Goal: Task Accomplishment & Management: Use online tool/utility

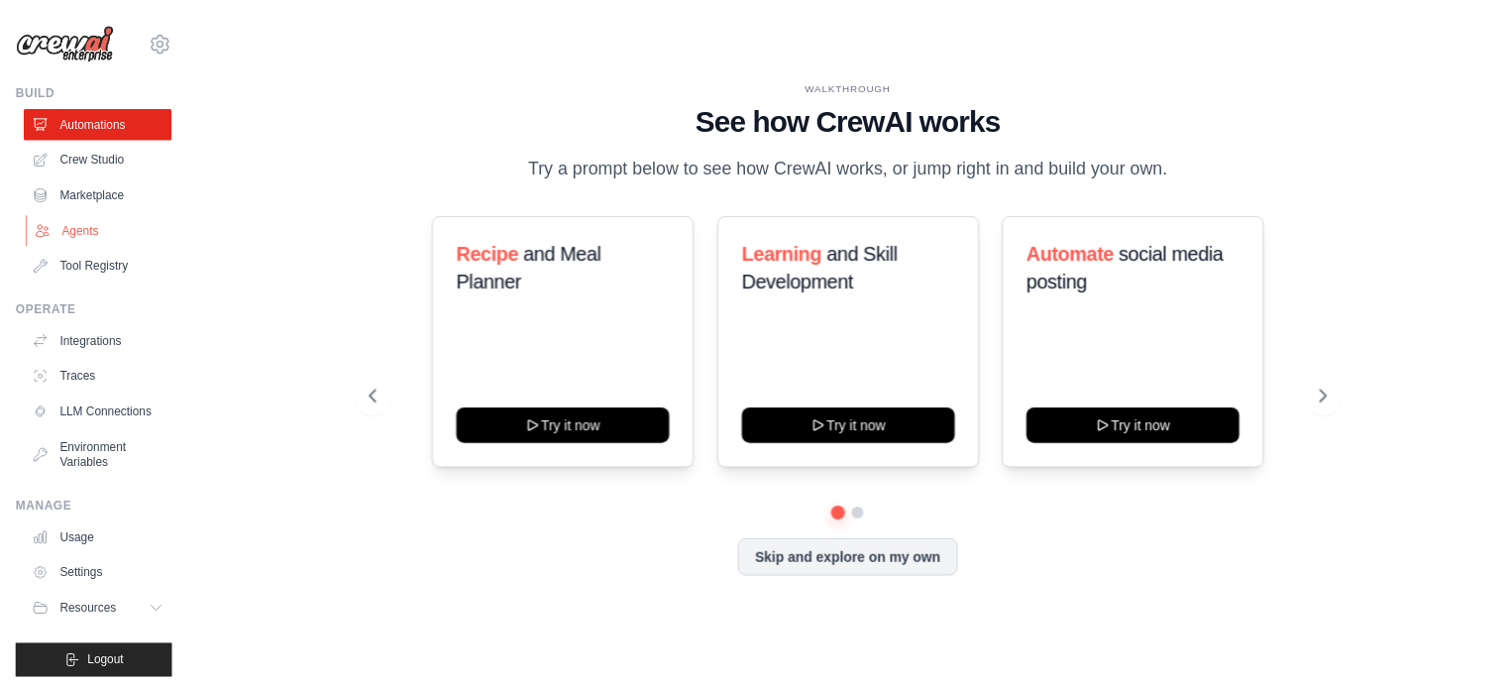
scroll to position [22, 0]
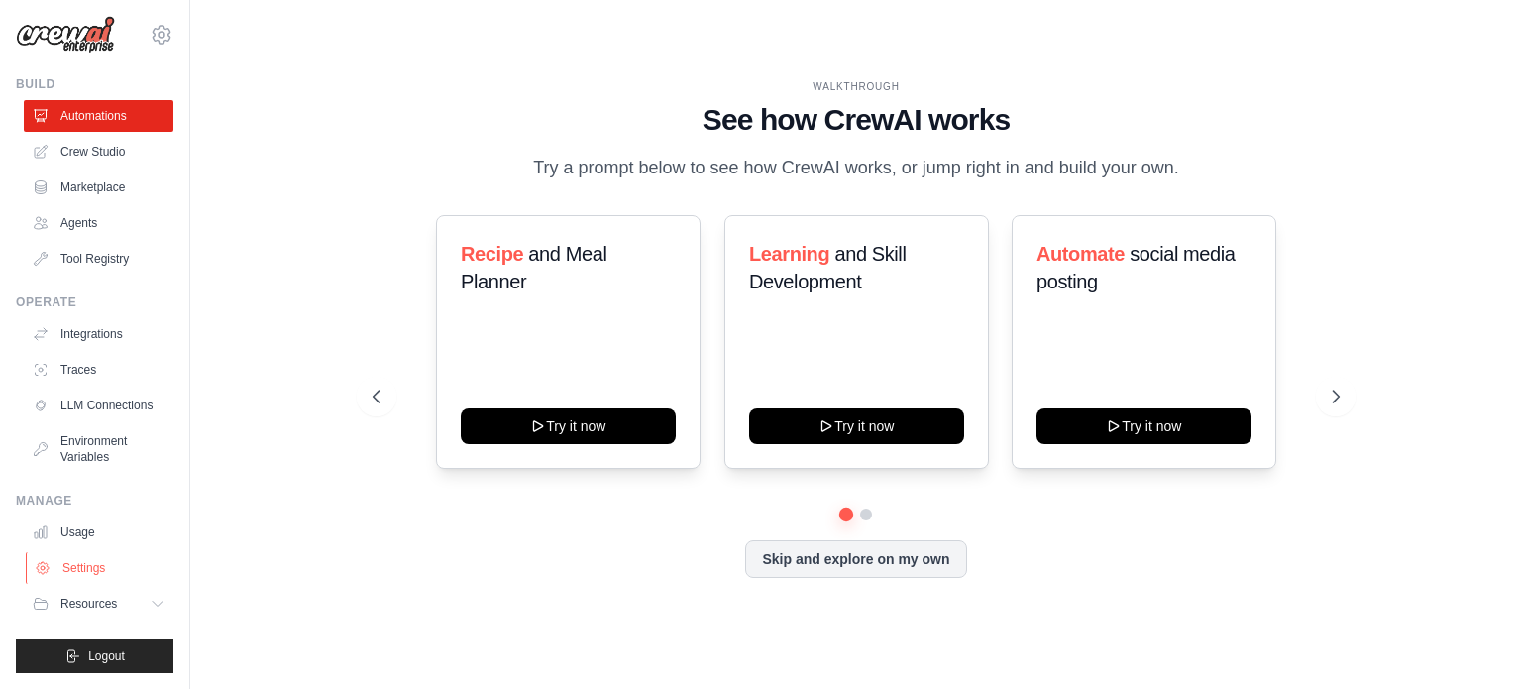
click at [86, 574] on link "Settings" at bounding box center [101, 568] width 150 height 32
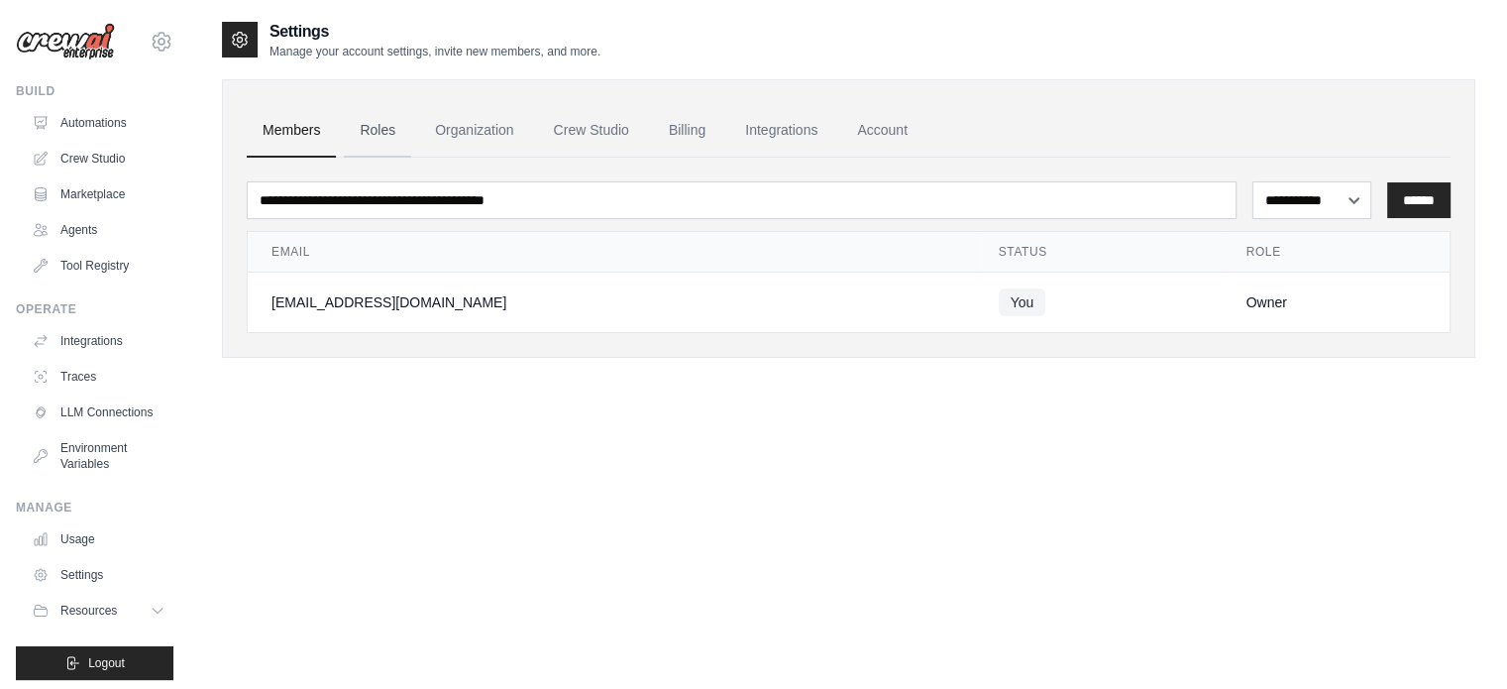
click at [386, 124] on link "Roles" at bounding box center [377, 131] width 67 height 54
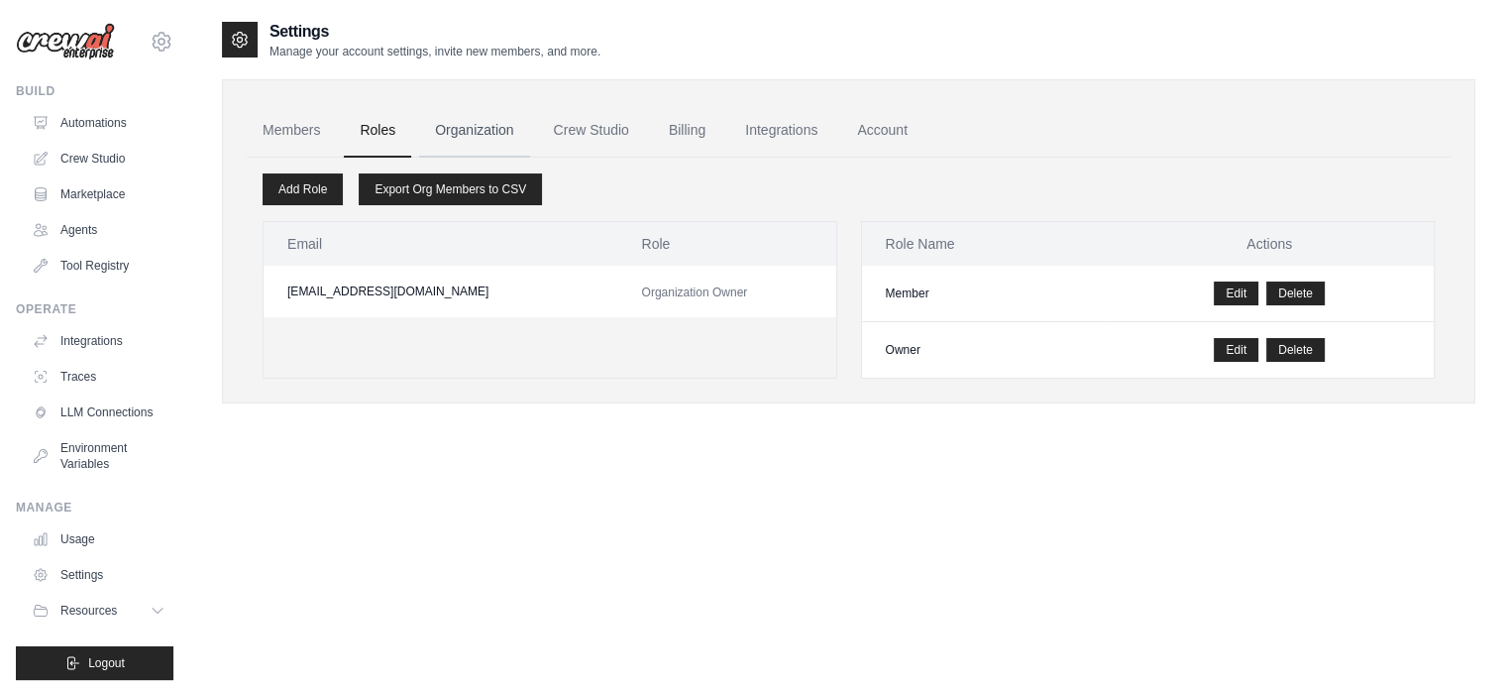
click at [458, 126] on link "Organization" at bounding box center [474, 131] width 110 height 54
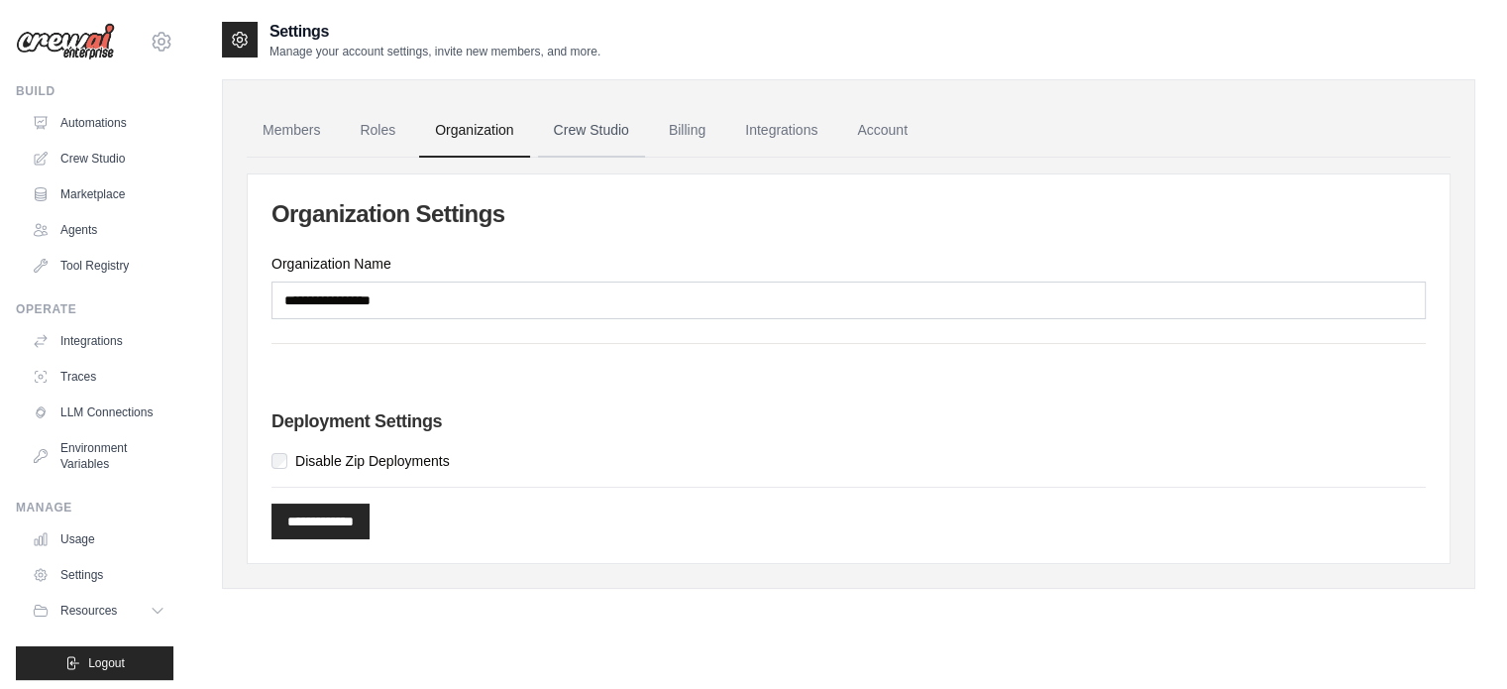
click at [589, 121] on link "Crew Studio" at bounding box center [591, 131] width 107 height 54
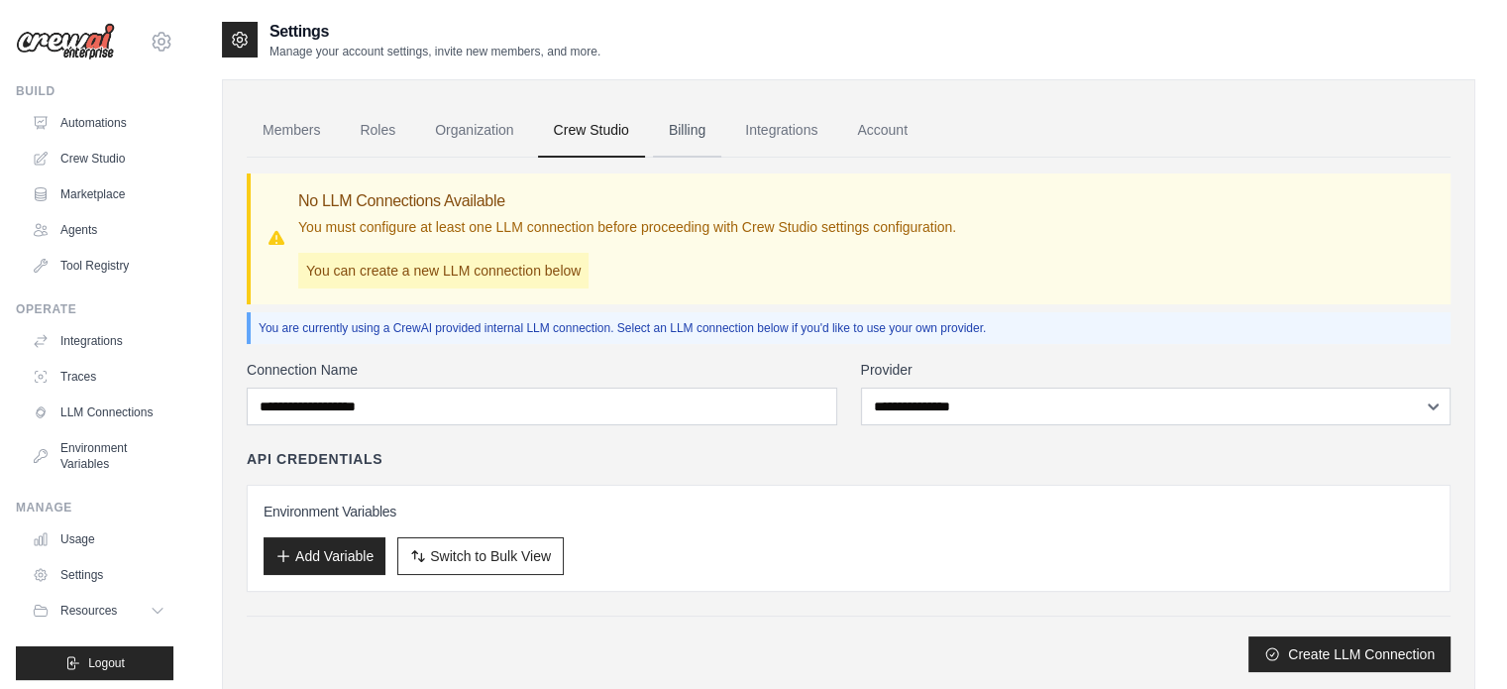
click at [688, 128] on link "Billing" at bounding box center [687, 131] width 68 height 54
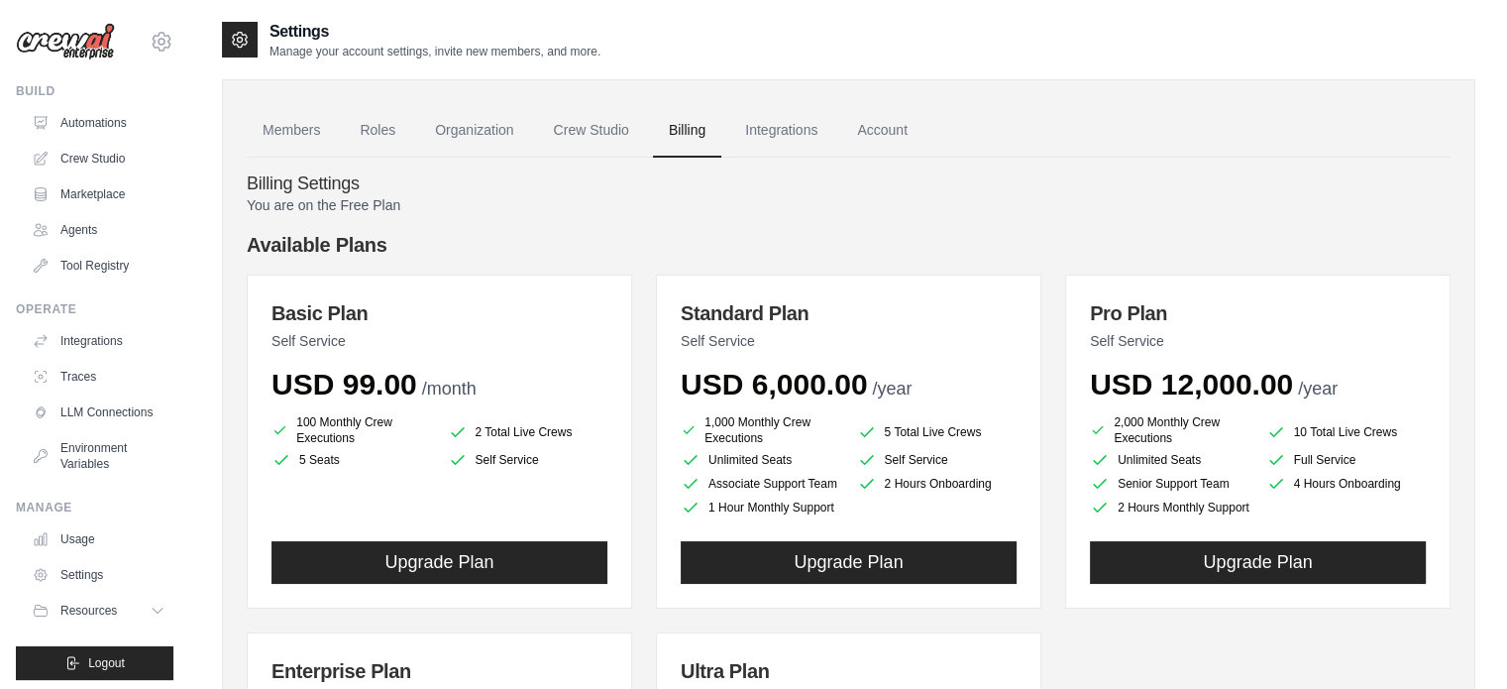
scroll to position [198, 0]
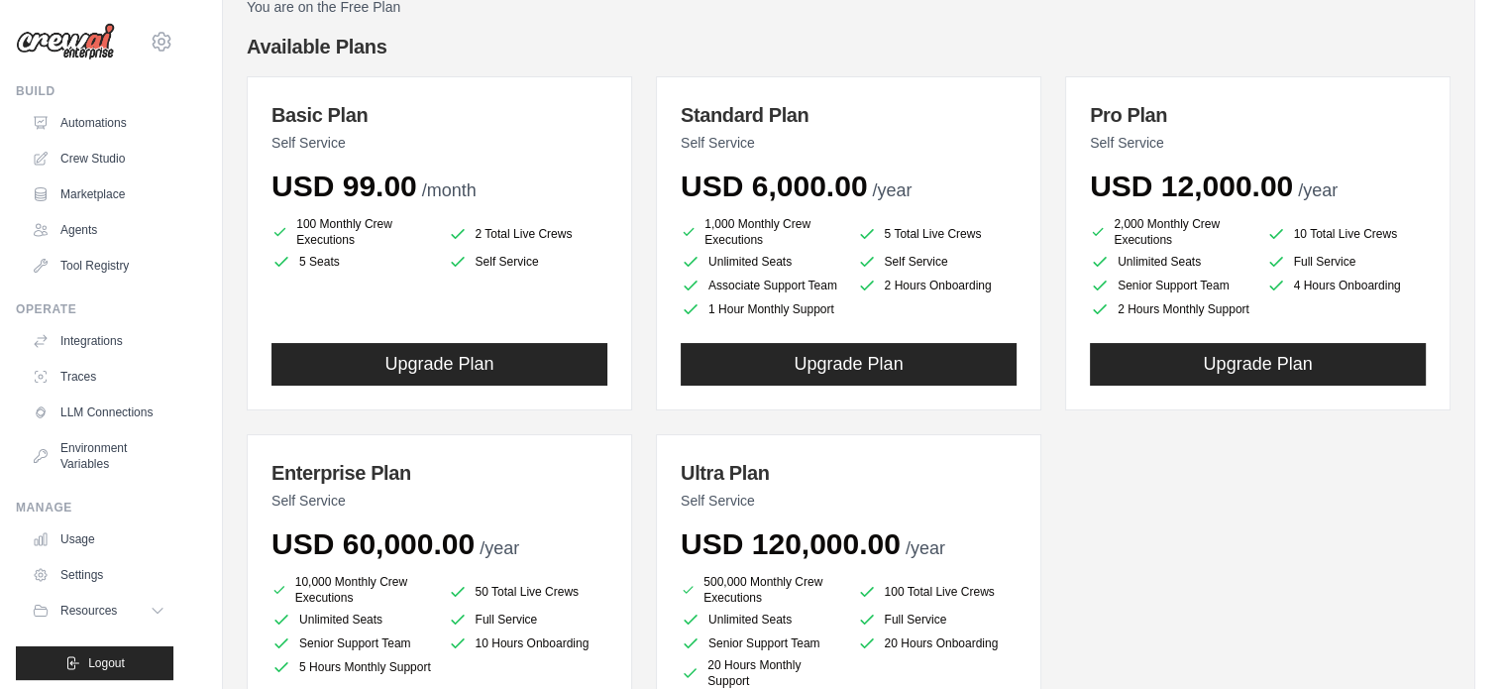
click at [758, 238] on li "1,000 Monthly Crew Executions" at bounding box center [761, 232] width 161 height 32
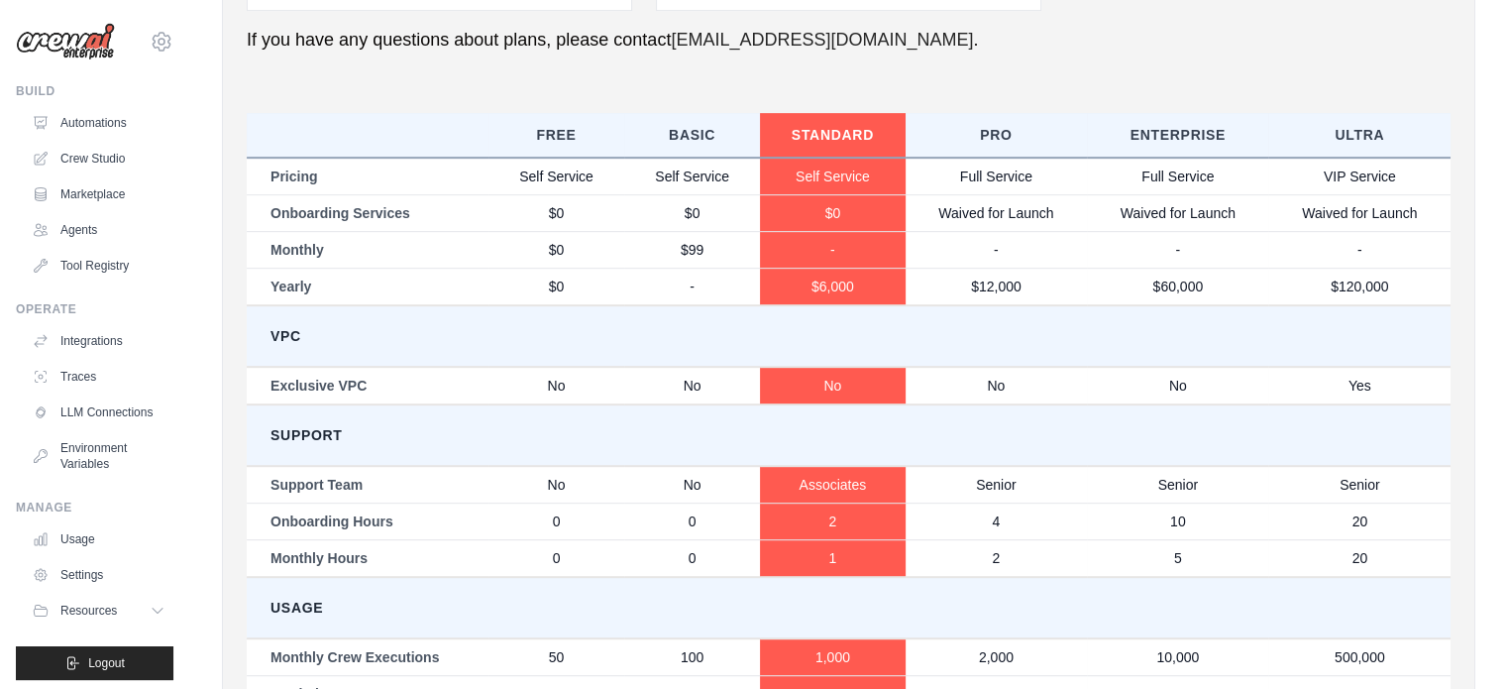
scroll to position [1066, 0]
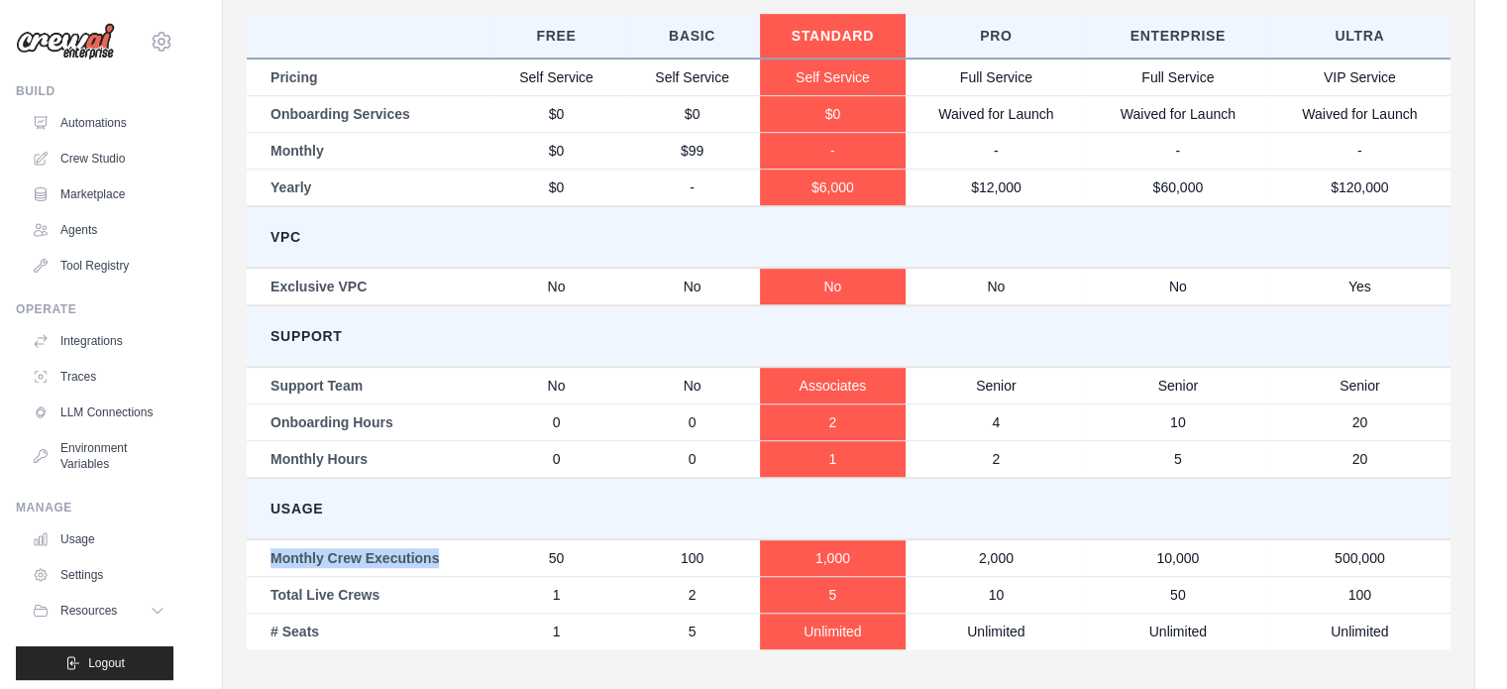
drag, startPoint x: 460, startPoint y: 554, endPoint x: 272, endPoint y: 551, distance: 188.3
click at [272, 551] on td "Monthly Crew Executions" at bounding box center [368, 558] width 242 height 38
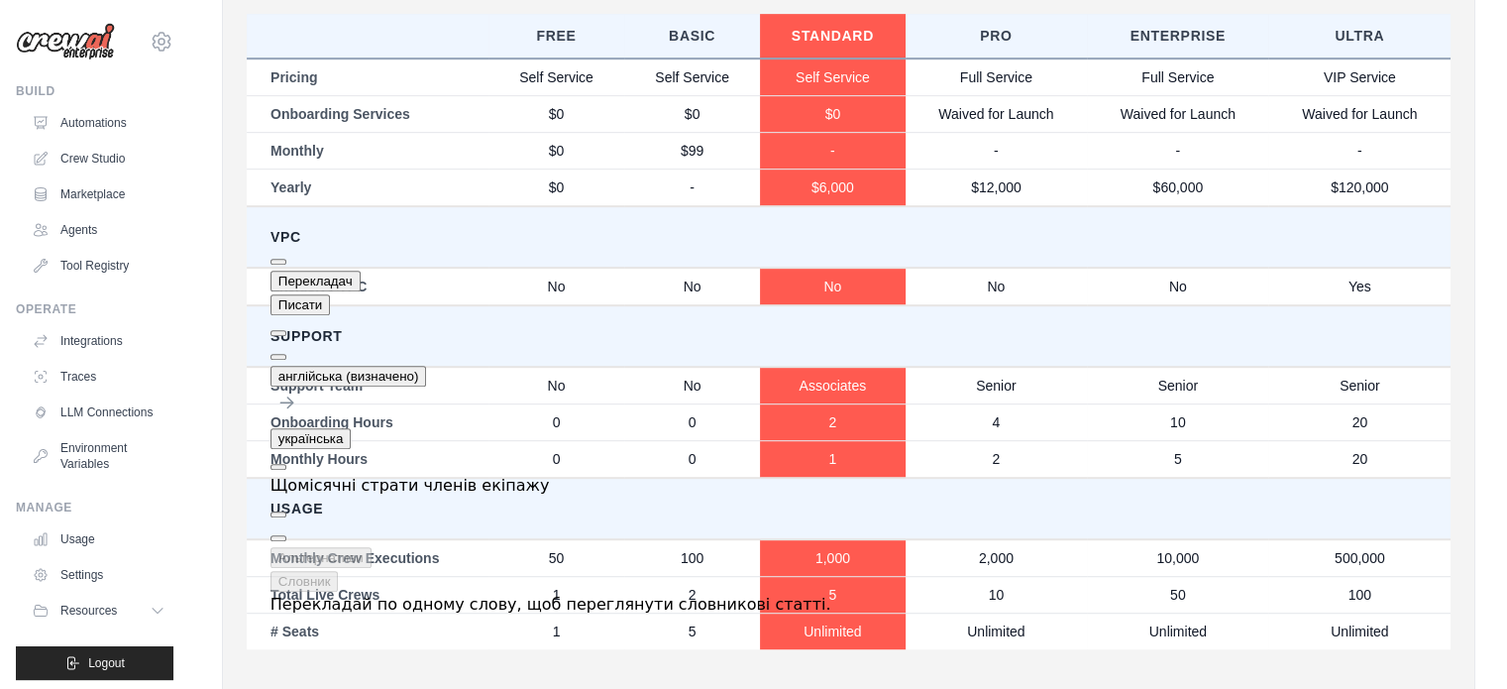
click at [378, 591] on td "Total Live Crews" at bounding box center [368, 594] width 242 height 37
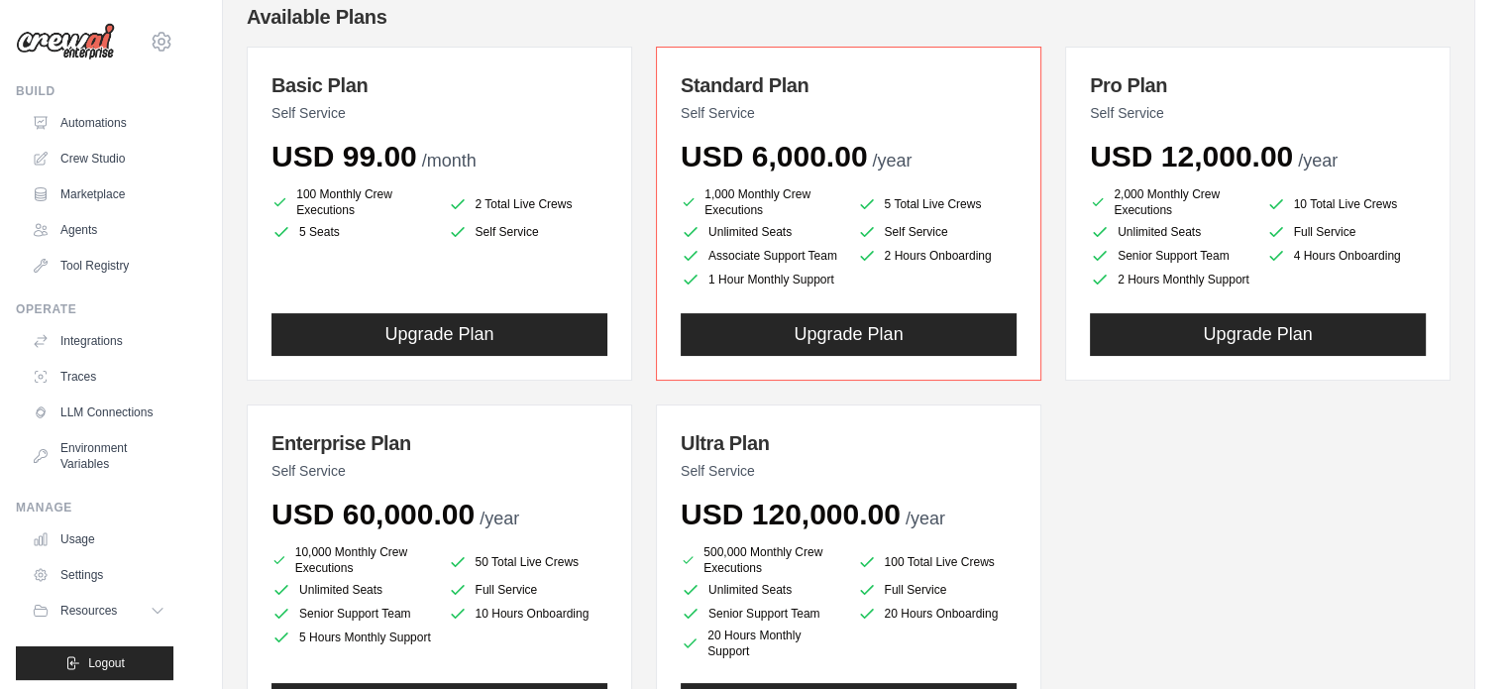
scroll to position [0, 0]
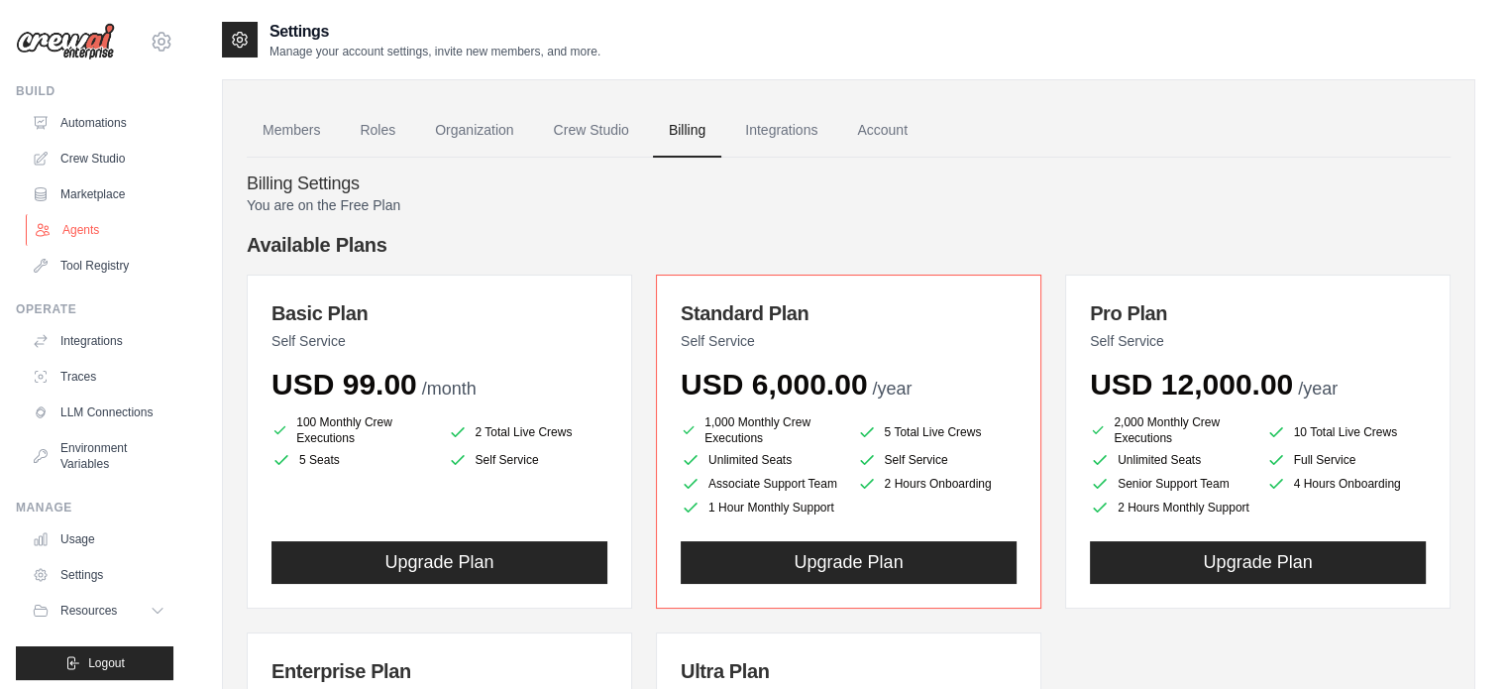
click at [99, 233] on link "Agents" at bounding box center [101, 230] width 150 height 32
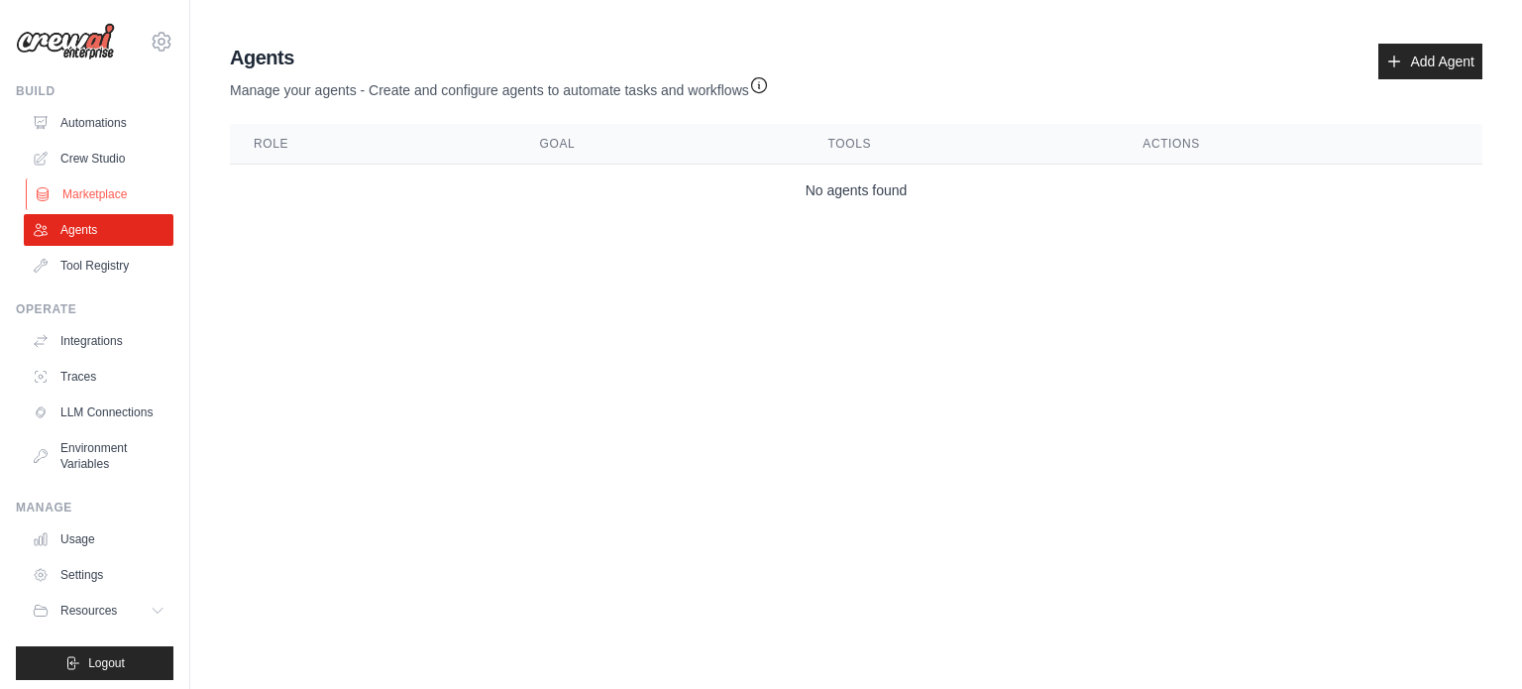
click at [122, 197] on link "Marketplace" at bounding box center [101, 194] width 150 height 32
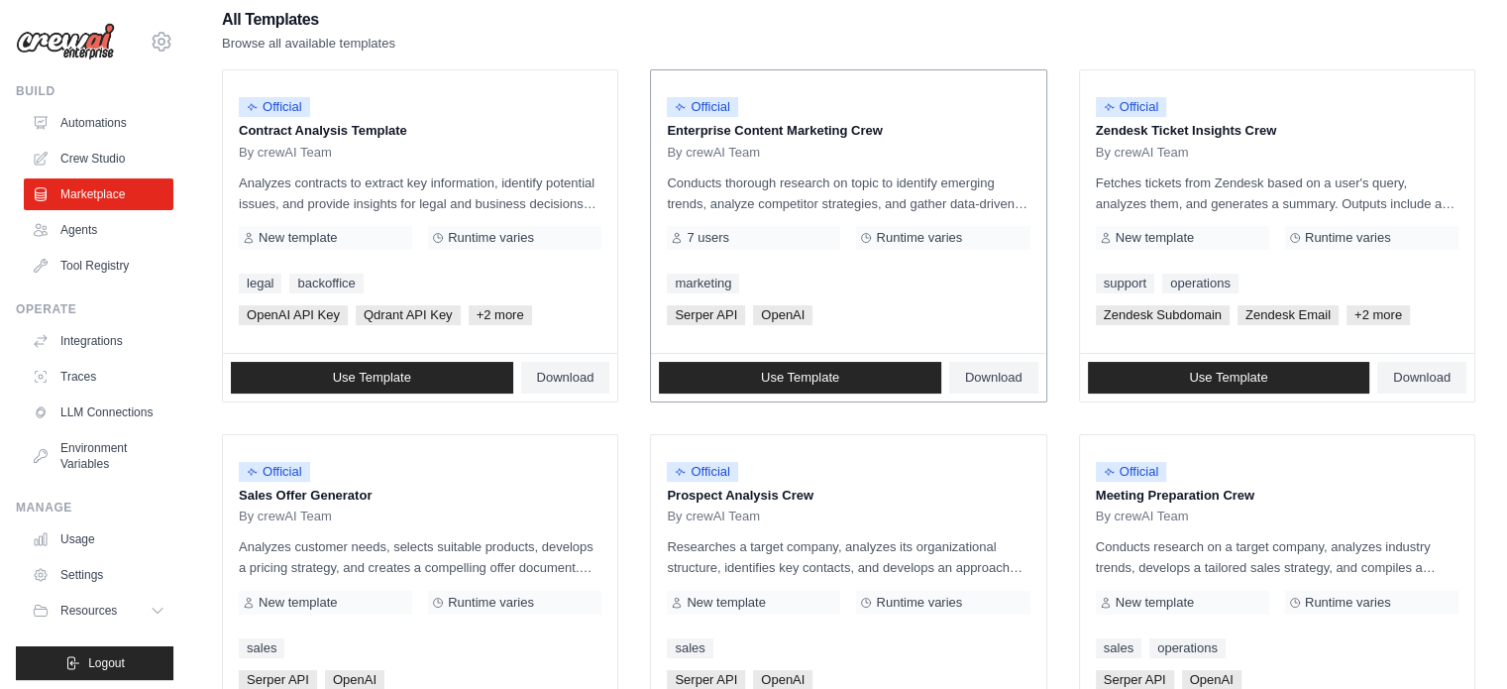
scroll to position [396, 0]
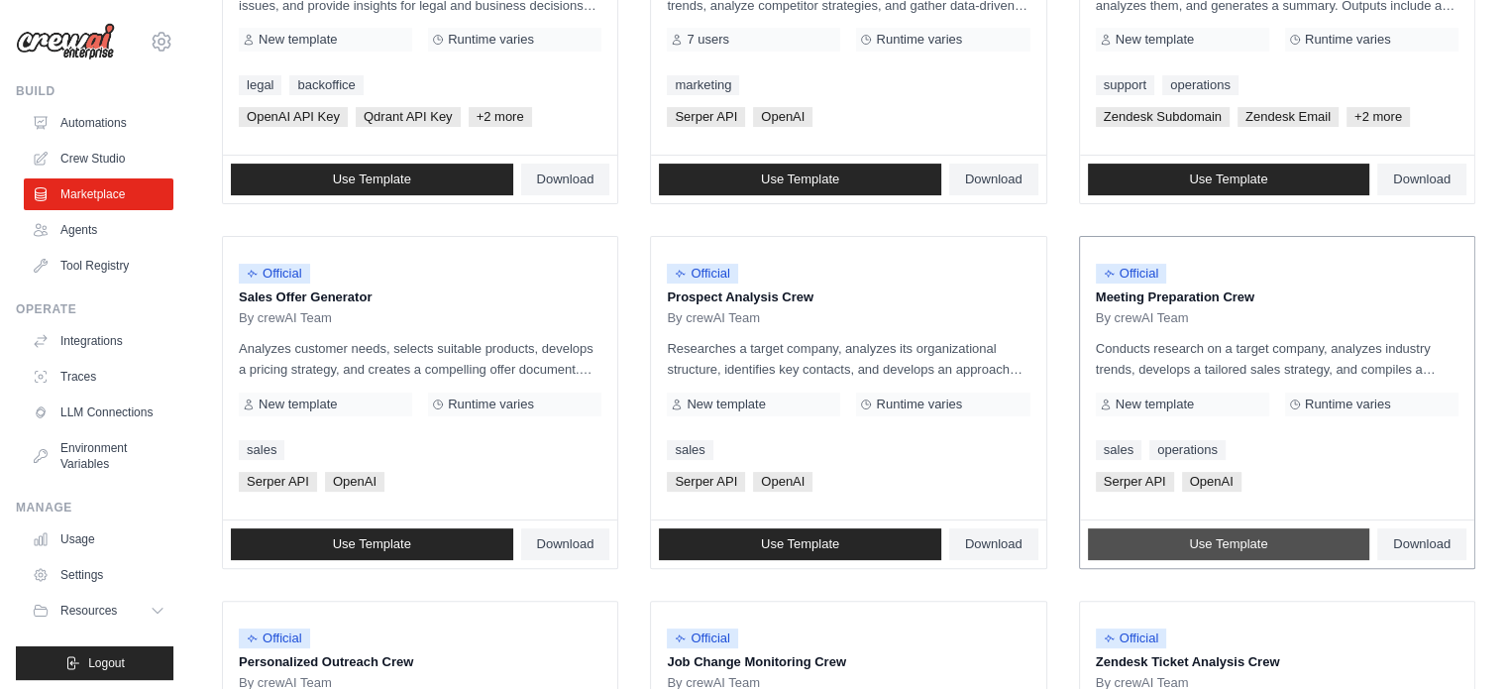
click at [1255, 548] on span "Use Template" at bounding box center [1228, 544] width 78 height 16
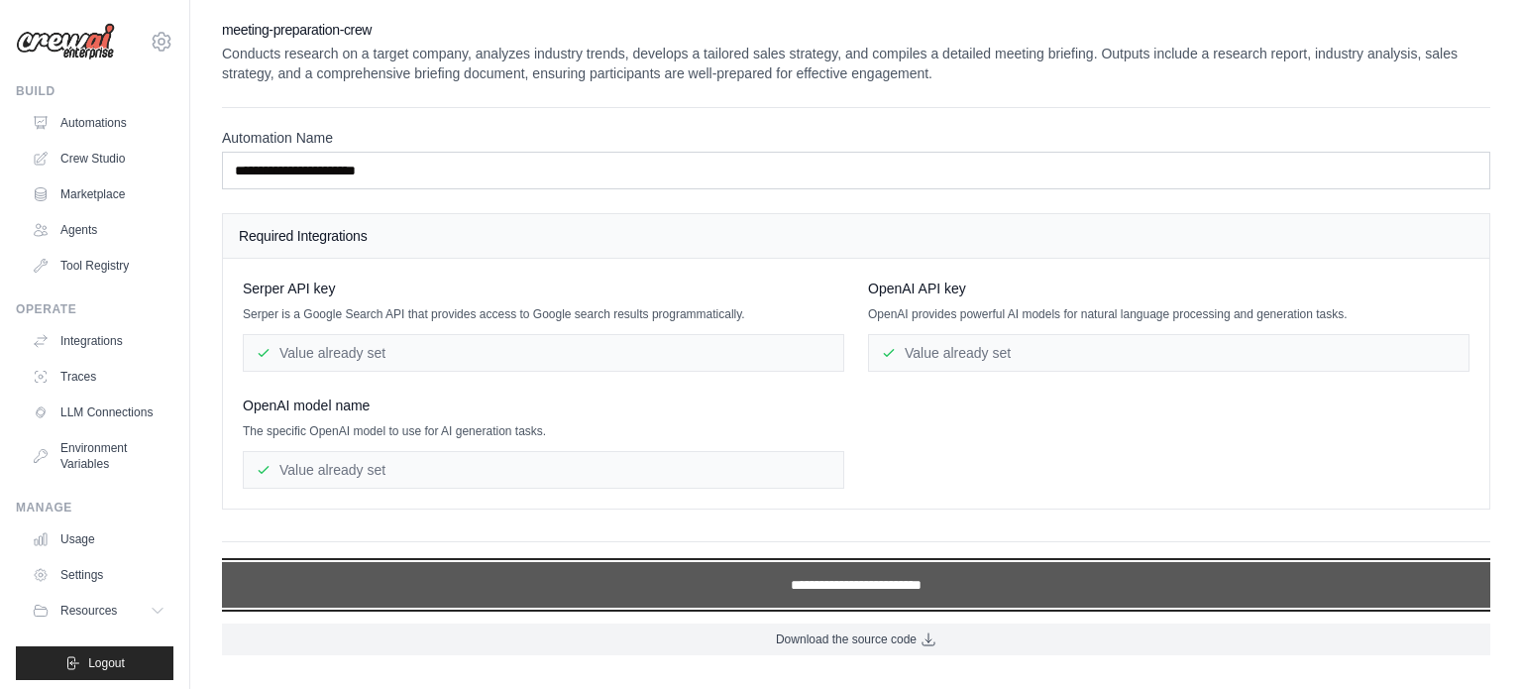
click at [870, 590] on input "**********" at bounding box center [856, 585] width 1269 height 46
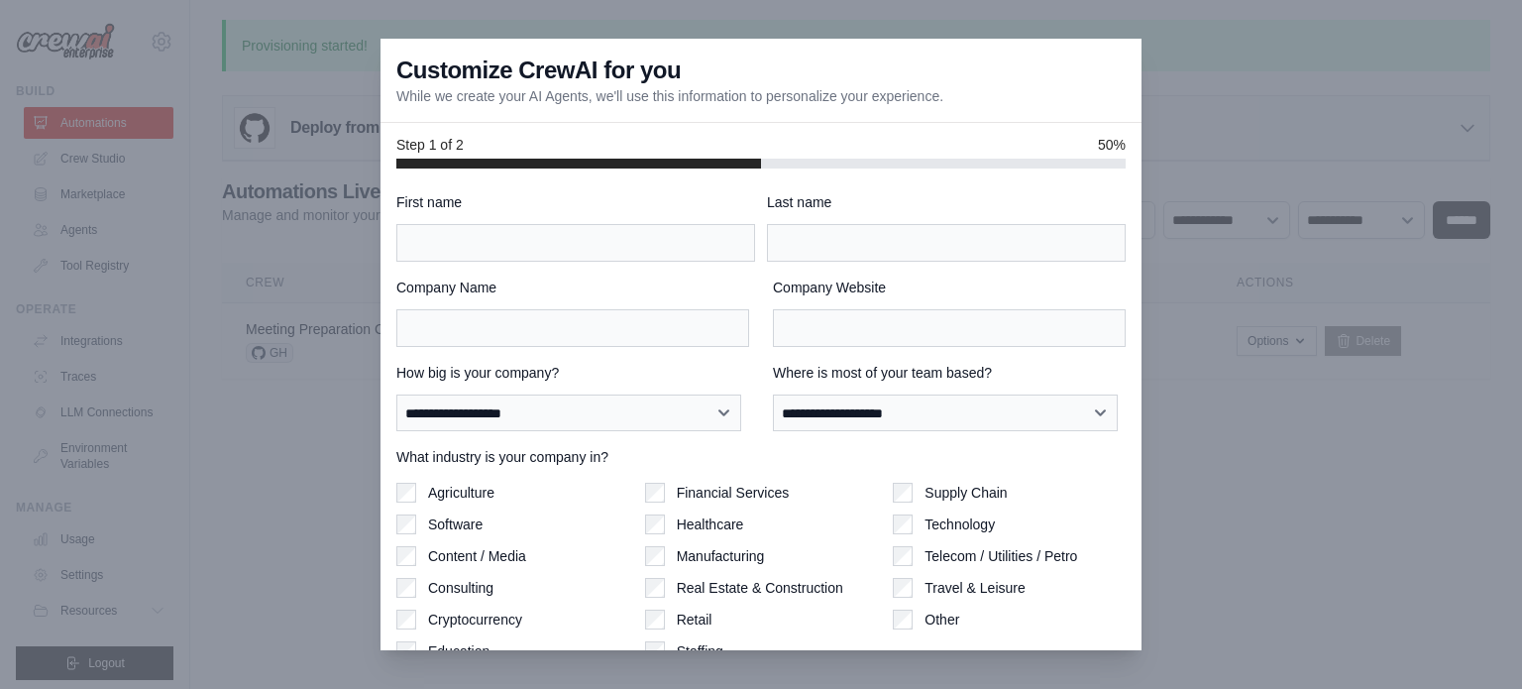
scroll to position [85, 0]
